Goal: Find specific page/section: Find specific page/section

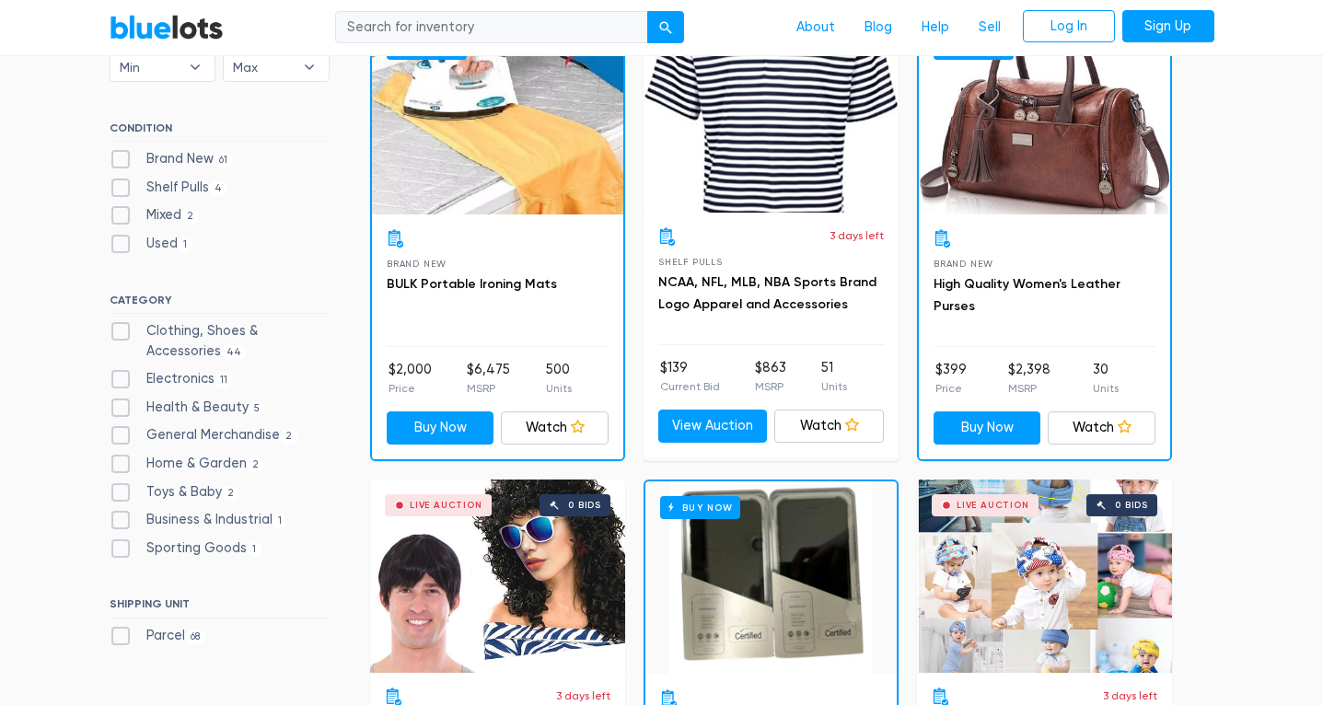
scroll to position [642, 0]
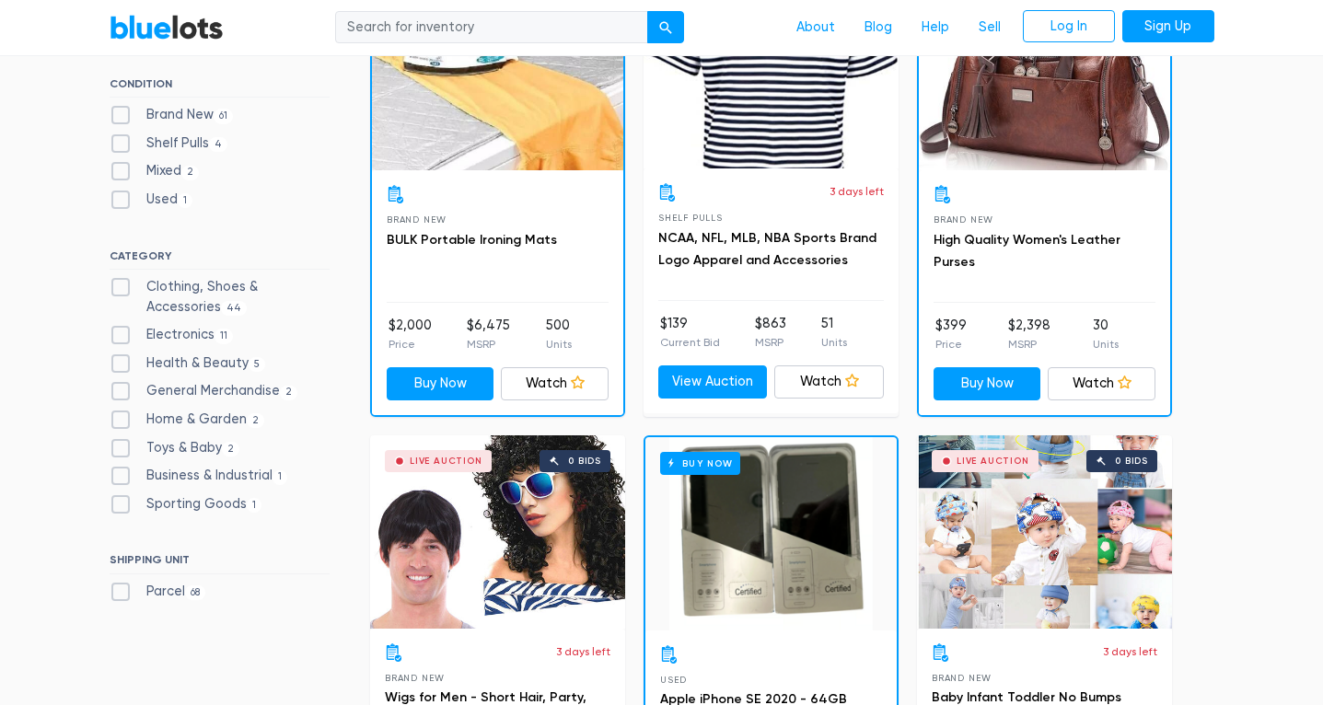
click at [127, 325] on label "Electronics 11" at bounding box center [172, 335] width 124 height 20
click at [122, 325] on input "Electronics 11" at bounding box center [116, 331] width 12 height 12
checkbox input "true"
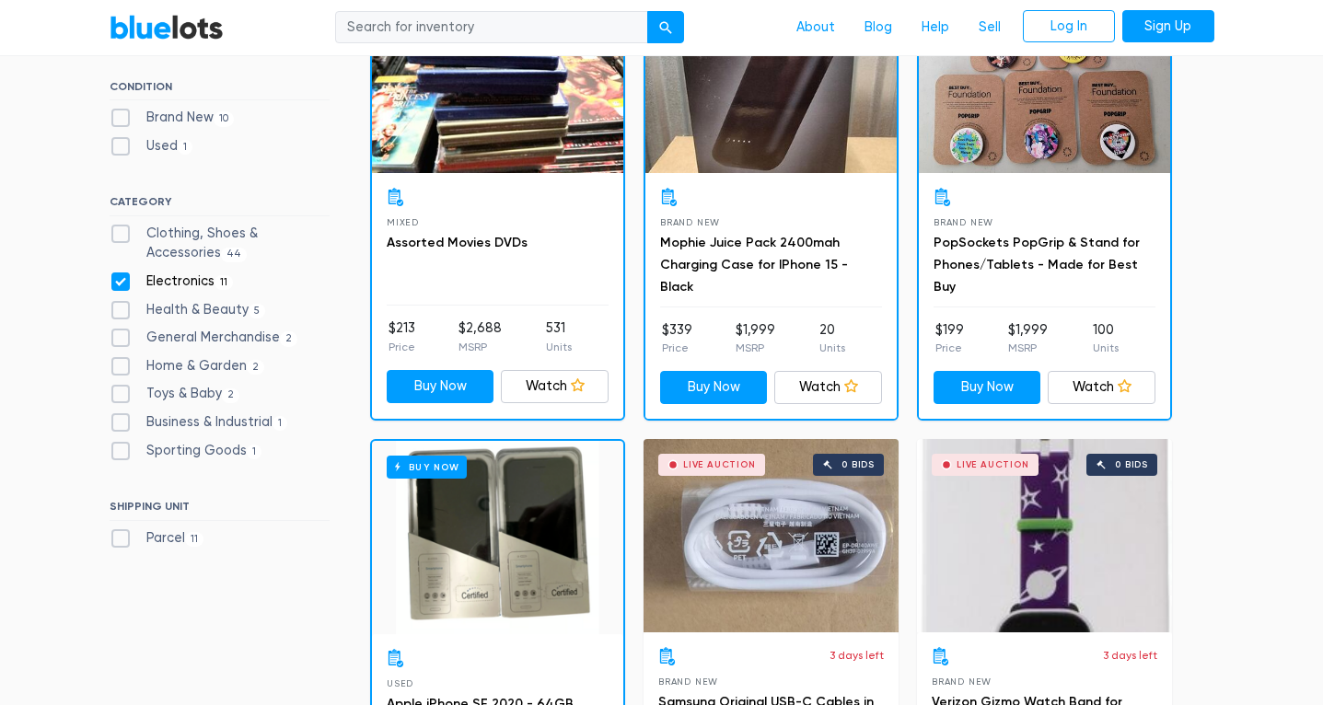
scroll to position [641, 0]
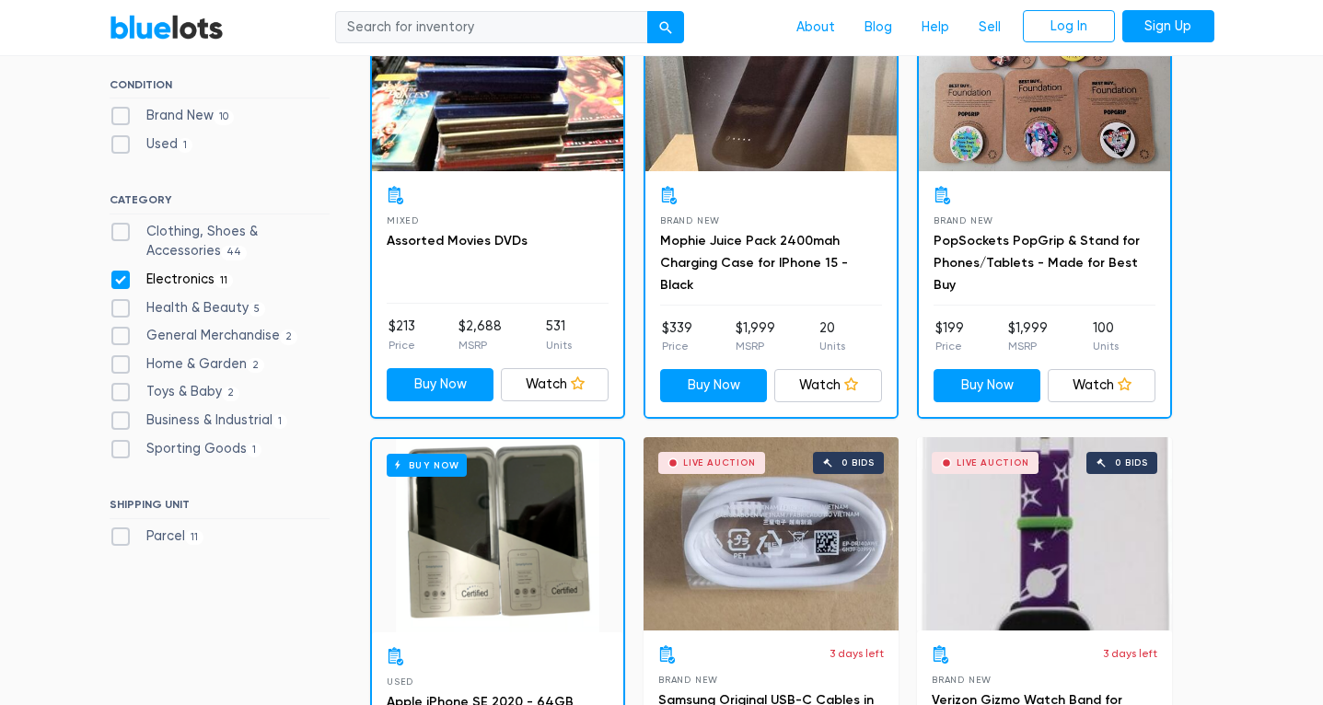
click at [119, 283] on label "Electronics 11" at bounding box center [172, 280] width 124 height 20
click at [119, 282] on input "Electronics 11" at bounding box center [116, 276] width 12 height 12
checkbox input "false"
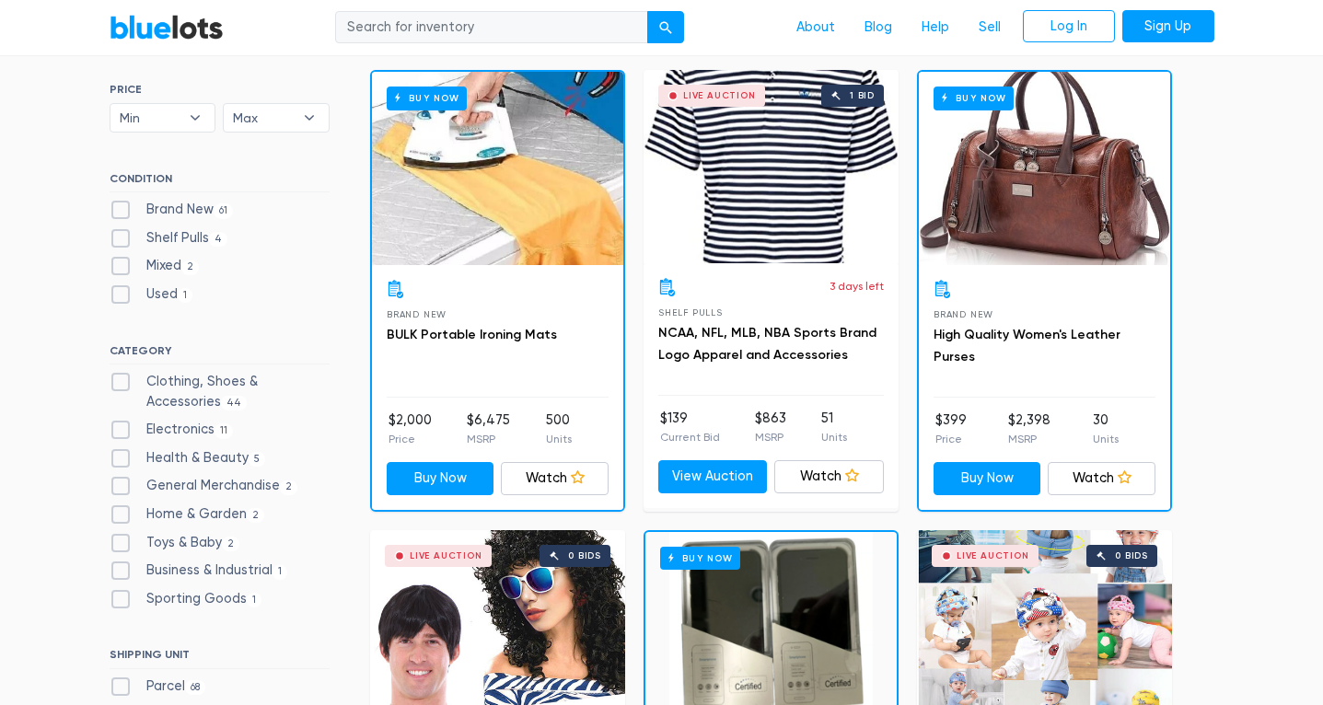
scroll to position [531, 0]
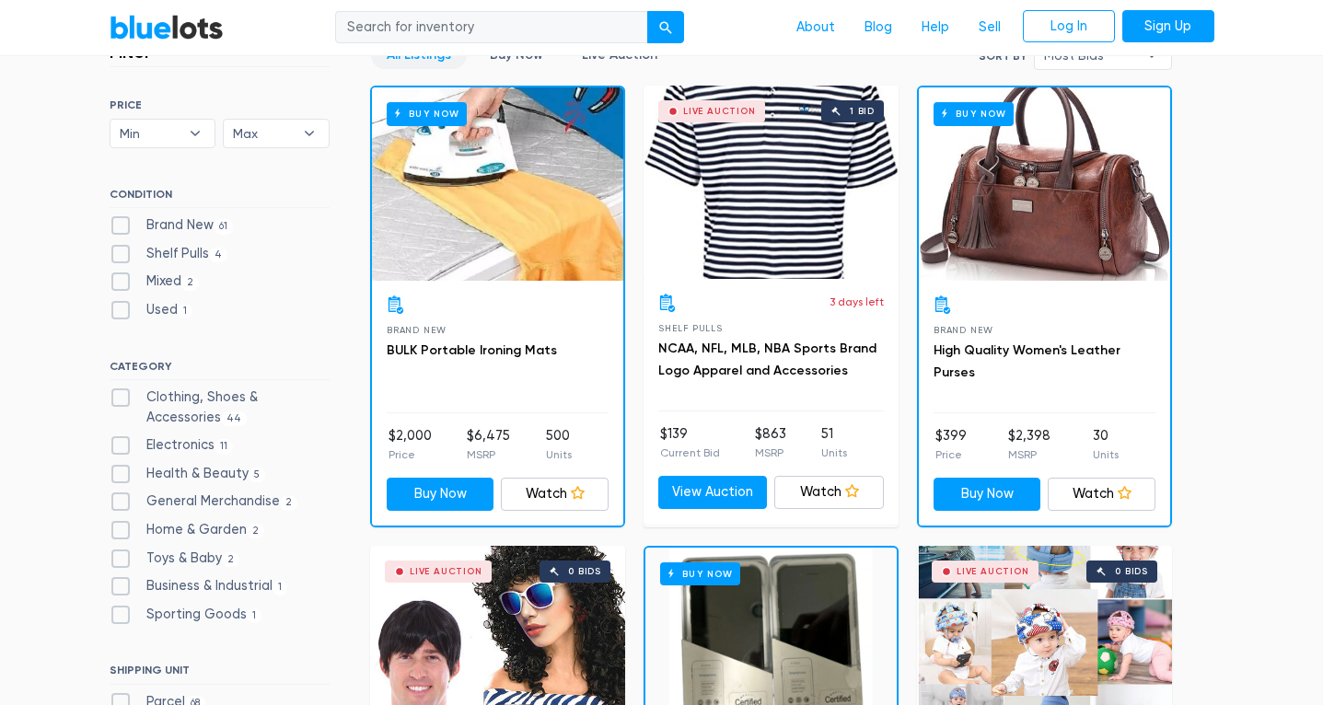
click at [118, 395] on label "Clothing, Shoes & Accessories 44" at bounding box center [220, 408] width 220 height 40
click at [118, 395] on Accessories"] "Clothing, Shoes & Accessories 44" at bounding box center [116, 394] width 12 height 12
checkbox Accessories"] "true"
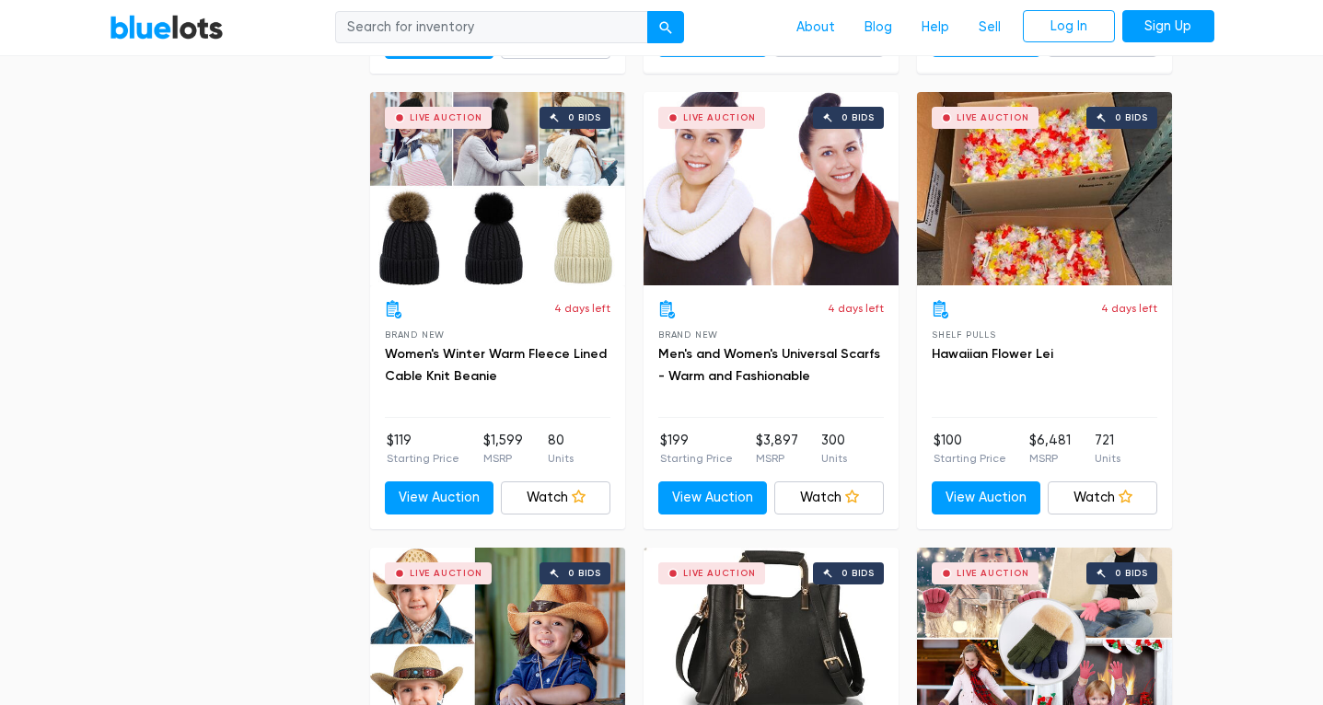
scroll to position [3750, 0]
